Goal: Information Seeking & Learning: Check status

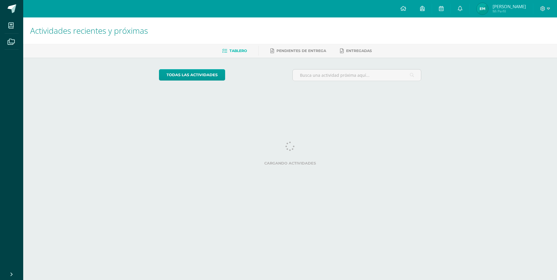
click at [482, 9] on img at bounding box center [483, 9] width 12 height 12
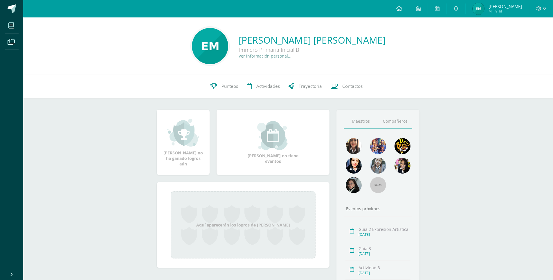
click at [395, 124] on link "Compañeros" at bounding box center [395, 121] width 34 height 15
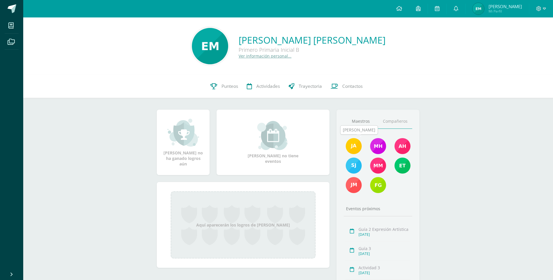
click at [355, 147] on img at bounding box center [354, 146] width 16 height 16
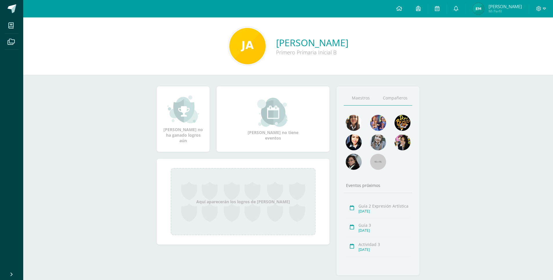
click at [395, 99] on link "Compañeros" at bounding box center [395, 98] width 34 height 15
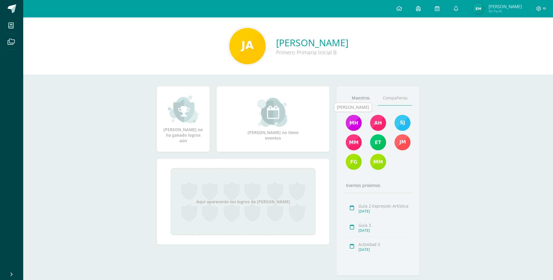
click at [357, 123] on img at bounding box center [354, 123] width 16 height 16
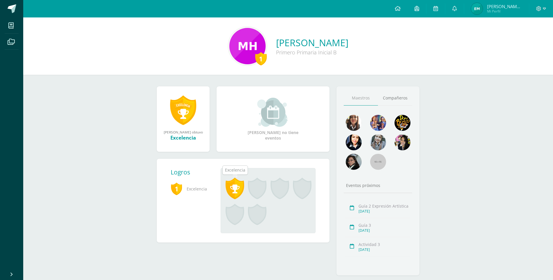
click at [238, 186] on span at bounding box center [235, 187] width 19 height 21
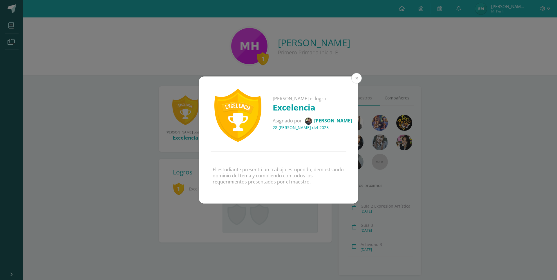
click at [356, 81] on button at bounding box center [357, 78] width 10 height 10
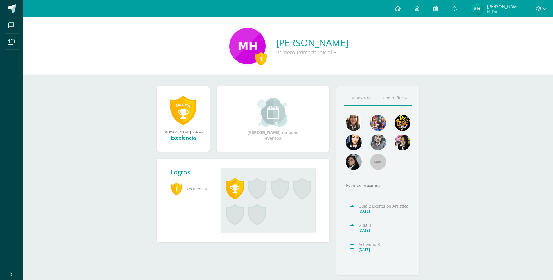
click at [390, 98] on link "Compañeros" at bounding box center [395, 98] width 34 height 15
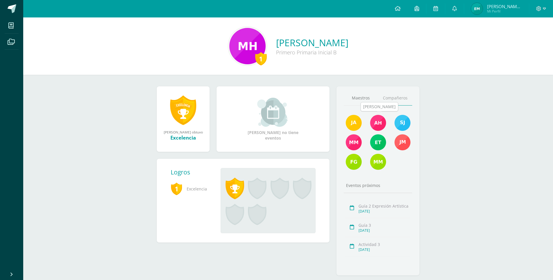
click at [379, 121] on img at bounding box center [378, 123] width 16 height 16
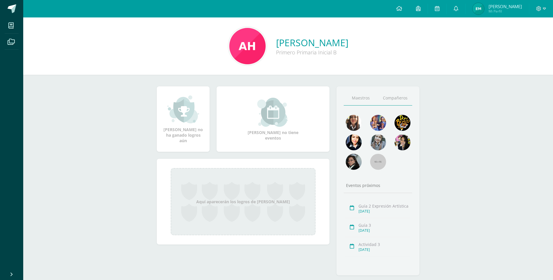
click at [395, 97] on link "Compañeros" at bounding box center [395, 98] width 34 height 15
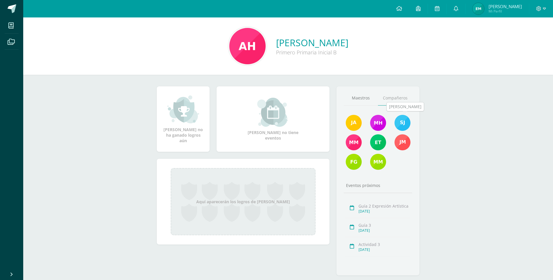
click at [402, 124] on img at bounding box center [403, 123] width 16 height 16
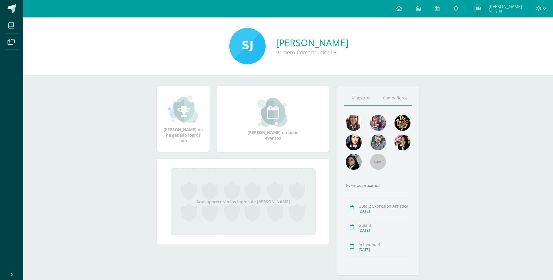
click at [402, 98] on link "Compañeros" at bounding box center [395, 98] width 34 height 15
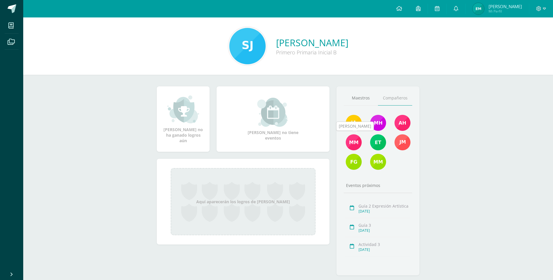
click at [355, 145] on img at bounding box center [354, 142] width 16 height 16
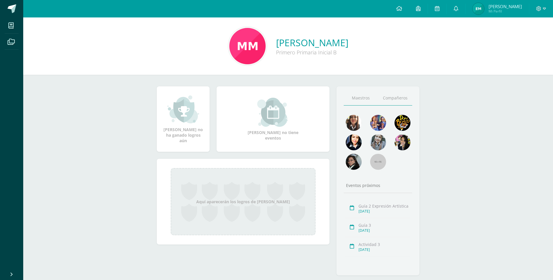
click at [394, 104] on link "Compañeros" at bounding box center [395, 98] width 34 height 15
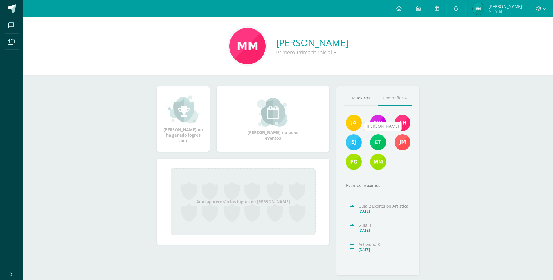
click at [377, 141] on img at bounding box center [378, 142] width 16 height 16
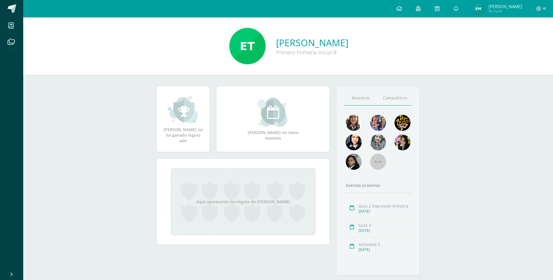
click at [400, 98] on link "Compañeros" at bounding box center [395, 98] width 34 height 15
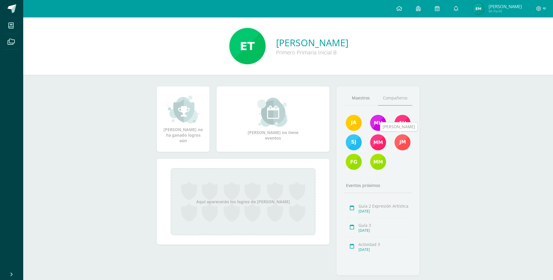
click at [405, 143] on img at bounding box center [403, 142] width 16 height 16
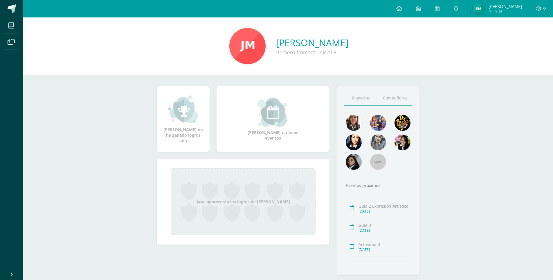
click at [400, 96] on link "Compañeros" at bounding box center [395, 98] width 34 height 15
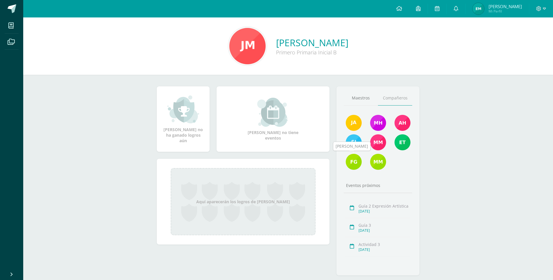
click at [352, 162] on img at bounding box center [354, 162] width 16 height 16
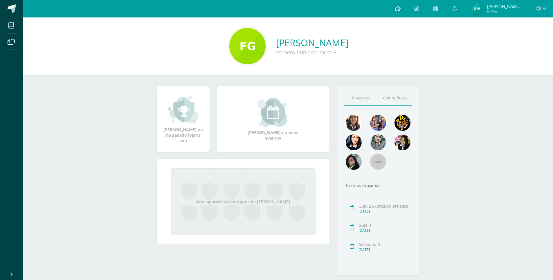
click at [394, 99] on link "Compañeros" at bounding box center [395, 98] width 34 height 15
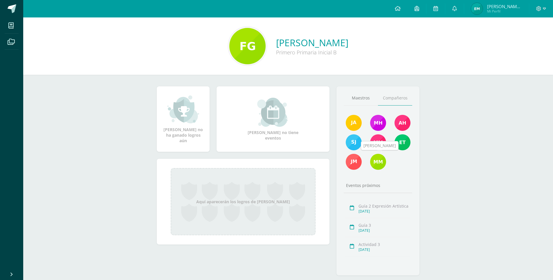
click at [380, 163] on img at bounding box center [378, 162] width 16 height 16
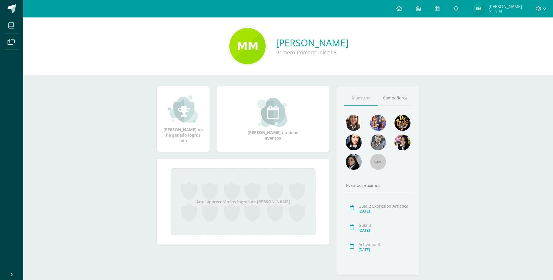
click at [505, 4] on span "[PERSON_NAME]" at bounding box center [505, 6] width 33 height 6
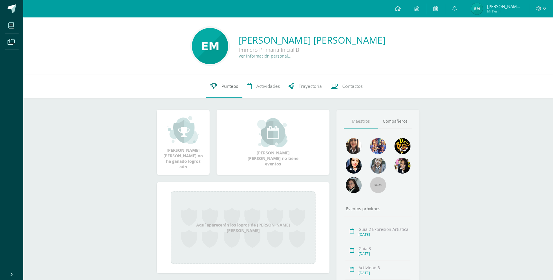
click at [229, 88] on span "Punteos" at bounding box center [230, 86] width 17 height 6
click at [452, 13] on link at bounding box center [454, 8] width 19 height 17
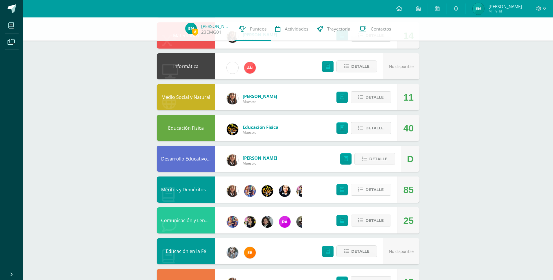
scroll to position [101, 0]
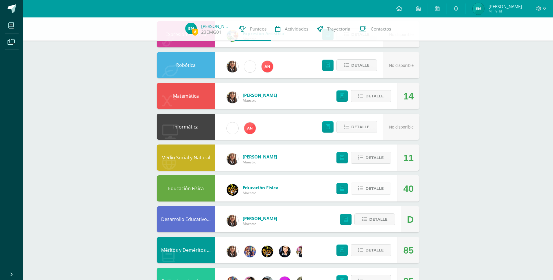
click at [379, 185] on span "Detalle" at bounding box center [375, 188] width 18 height 11
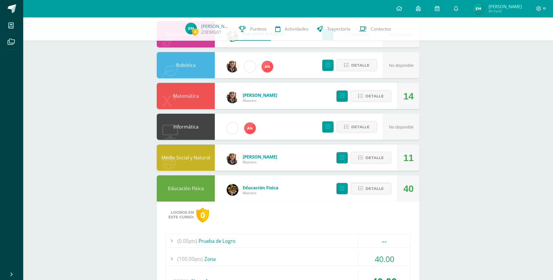
scroll to position [188, 0]
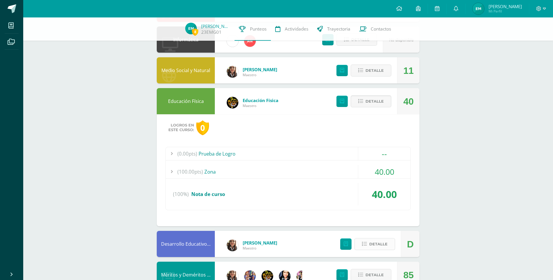
drag, startPoint x: 372, startPoint y: 255, endPoint x: 372, endPoint y: 249, distance: 7.0
click at [372, 256] on div "Detalle" at bounding box center [366, 244] width 69 height 26
click at [367, 170] on div "40.00" at bounding box center [384, 171] width 53 height 13
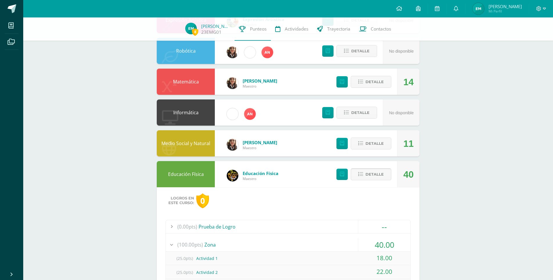
scroll to position [101, 0]
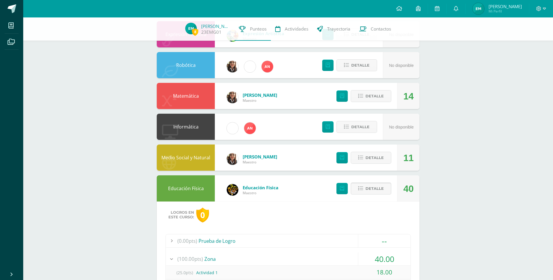
click at [375, 190] on span "Detalle" at bounding box center [375, 188] width 18 height 11
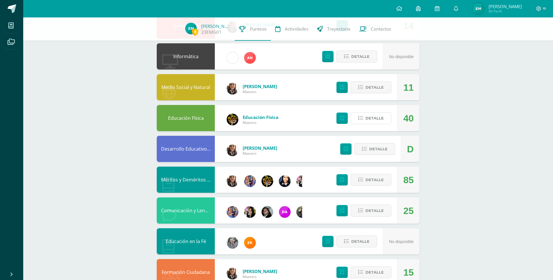
scroll to position [188, 0]
